Goal: Task Accomplishment & Management: Manage account settings

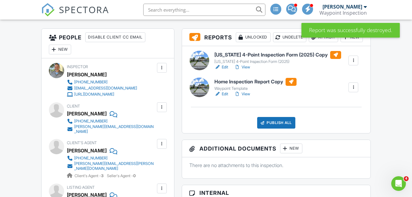
scroll to position [163, 0]
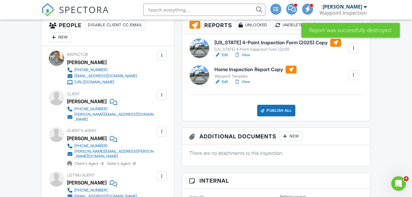
click at [225, 58] on link "Edit" at bounding box center [221, 55] width 14 height 6
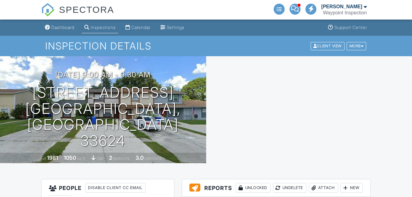
click at [247, 179] on h3 "Reports Unlocked Undelete Attach New" at bounding box center [276, 187] width 189 height 17
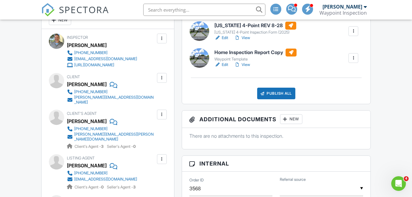
scroll to position [122, 0]
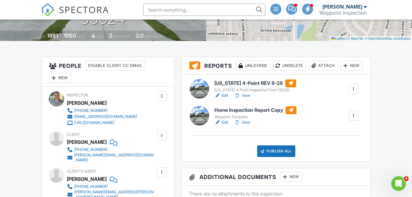
click at [247, 99] on link "View" at bounding box center [242, 96] width 16 height 6
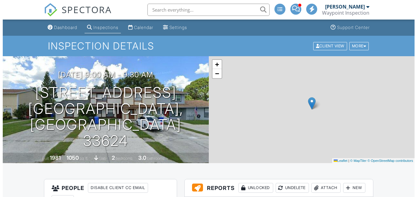
scroll to position [162, 0]
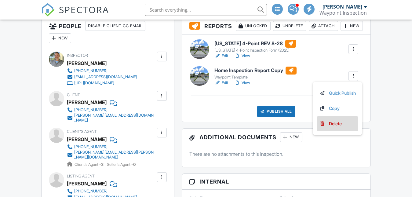
click at [329, 127] on div "Delete" at bounding box center [335, 123] width 13 height 7
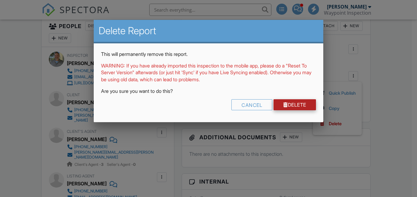
scroll to position [0, 0]
click at [294, 102] on link "Delete" at bounding box center [295, 104] width 42 height 11
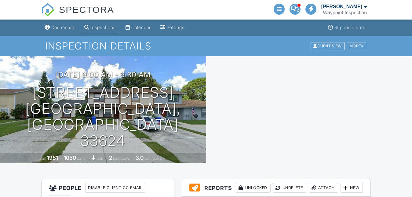
scroll to position [153, 0]
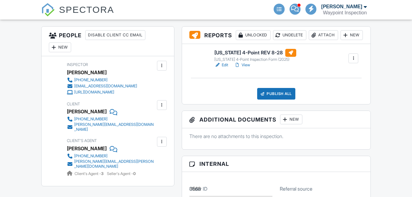
click at [279, 100] on div "Publish All" at bounding box center [276, 94] width 38 height 12
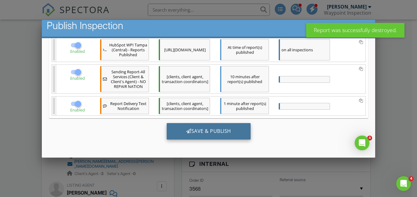
scroll to position [0, 0]
click at [215, 130] on div "Save & Publish" at bounding box center [208, 131] width 84 height 16
